Goal: Find specific page/section

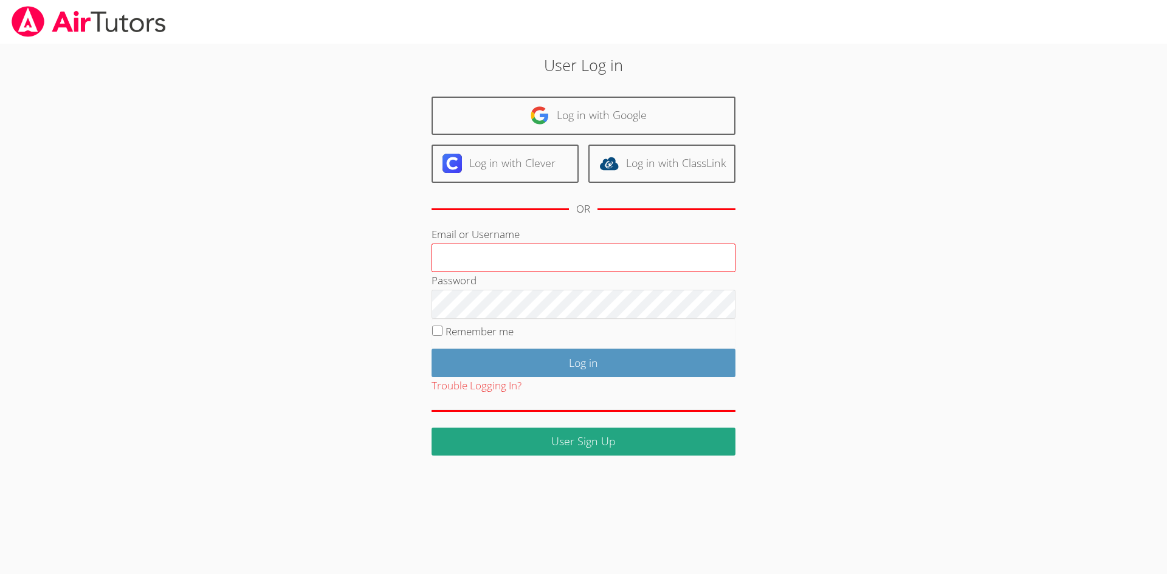
click at [563, 258] on input "Email or Username" at bounding box center [583, 258] width 304 height 29
type input "amparsons1682@yahoo.com"
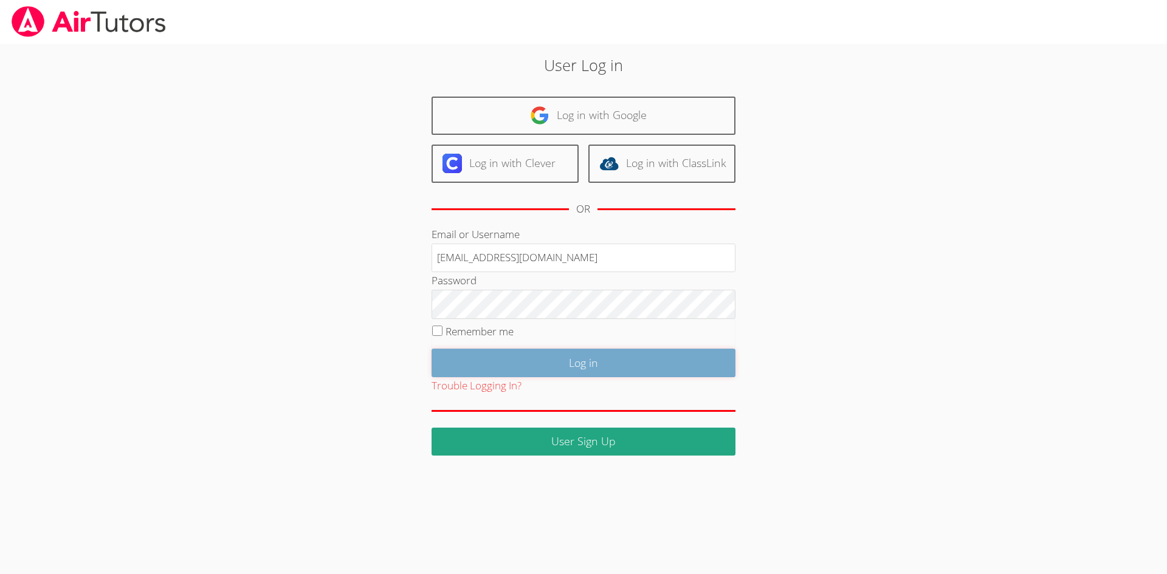
click at [543, 357] on input "Log in" at bounding box center [583, 363] width 304 height 29
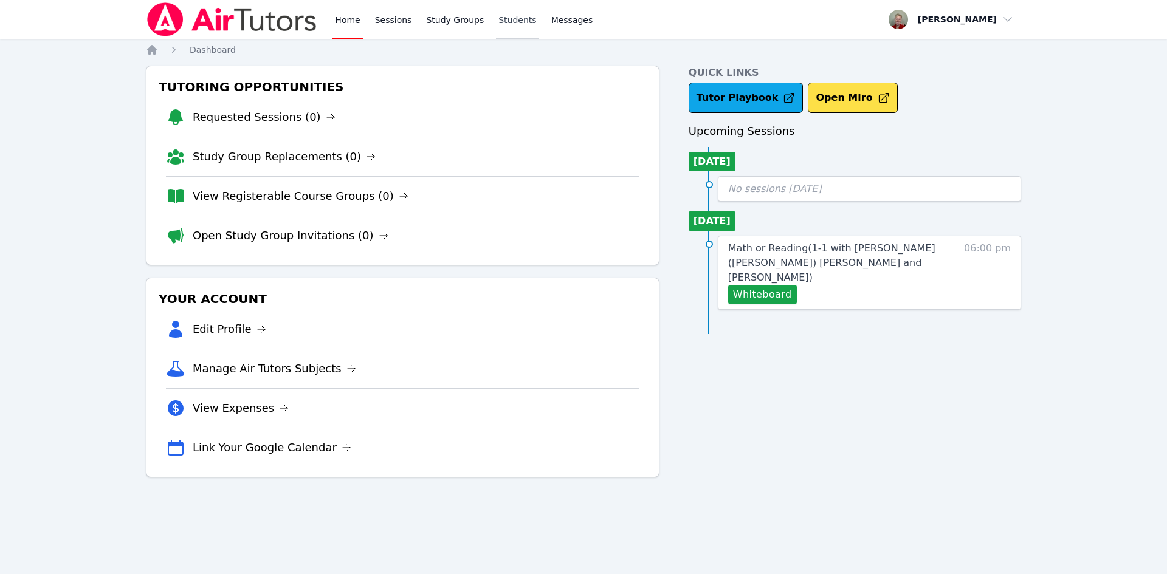
click at [504, 24] on link "Students" at bounding box center [517, 19] width 43 height 39
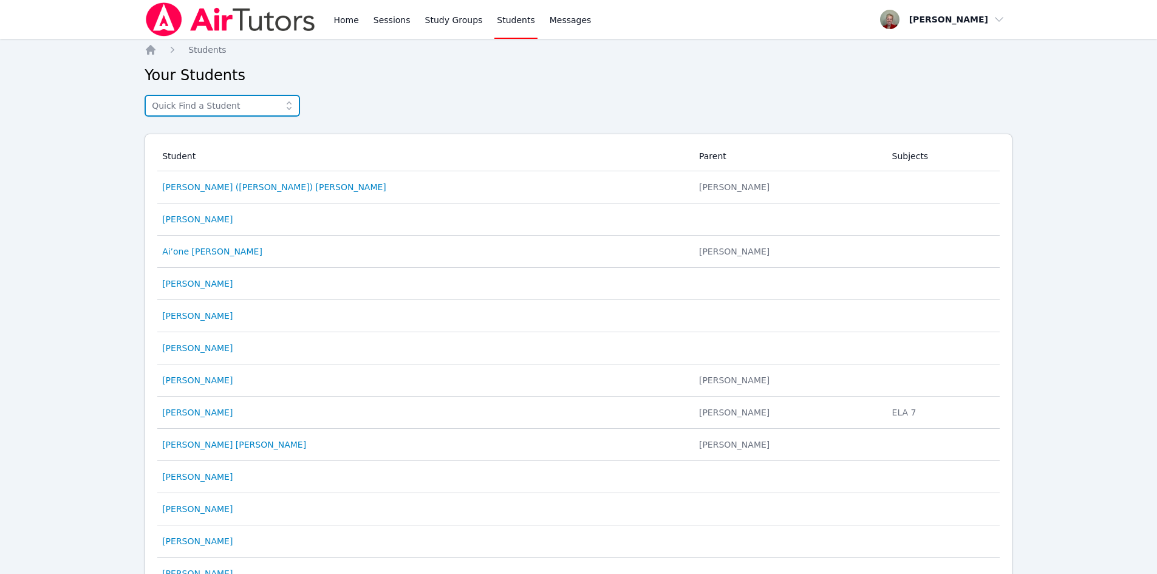
click at [271, 105] on input "text" at bounding box center [223, 106] width 156 height 22
type input "f"
type input "grace"
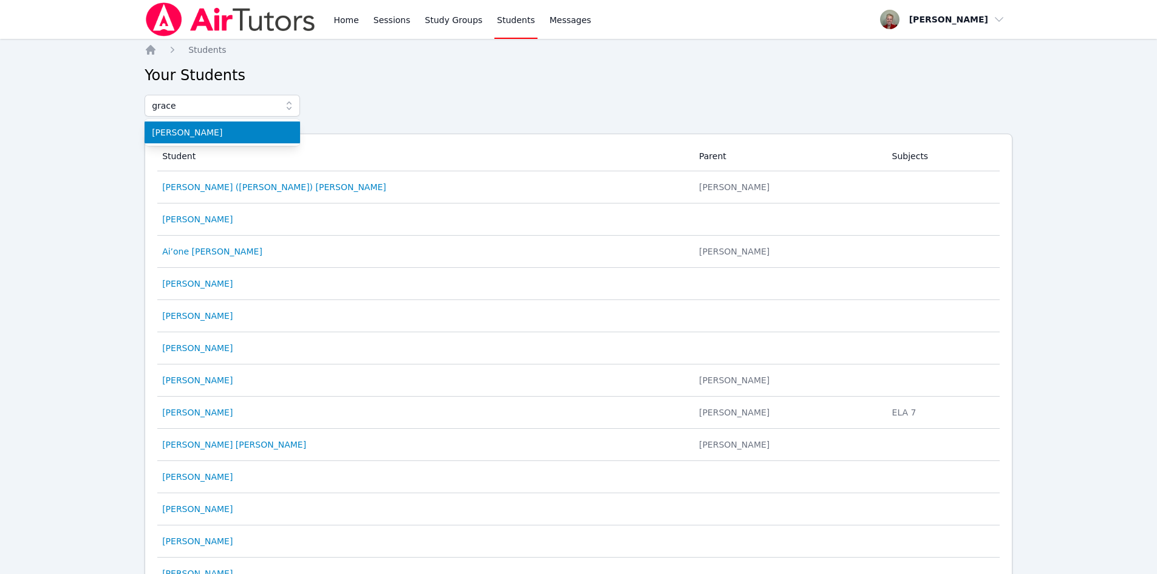
click at [252, 128] on span "[PERSON_NAME]" at bounding box center [222, 132] width 141 height 12
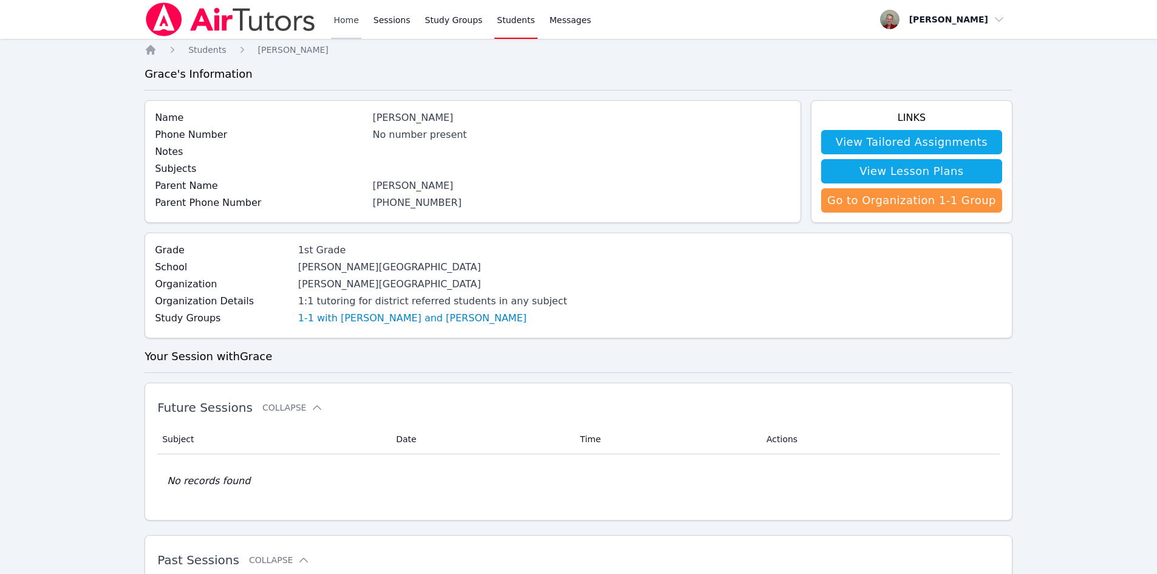
click at [345, 13] on link "Home" at bounding box center [346, 19] width 30 height 39
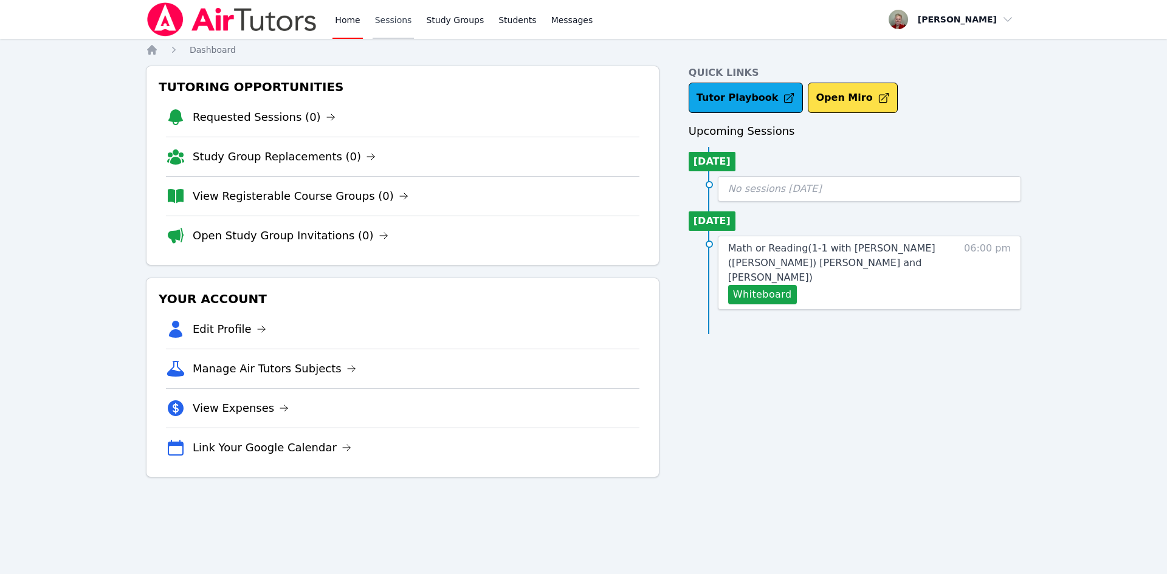
click at [389, 19] on link "Sessions" at bounding box center [393, 19] width 42 height 39
